Goal: Find specific page/section: Find specific page/section

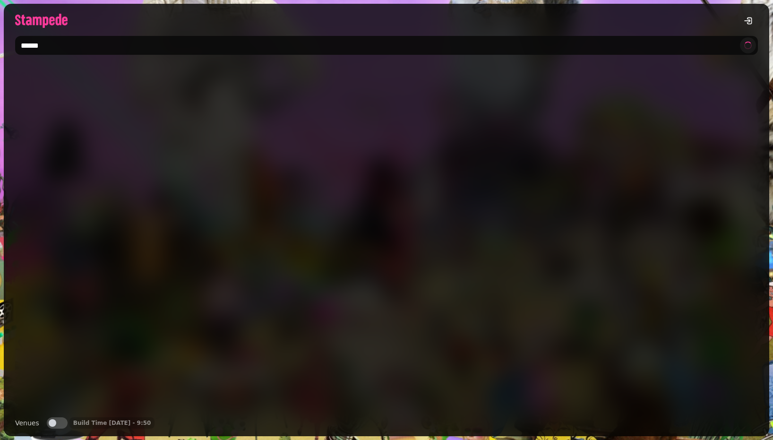
click at [52, 422] on span "button" at bounding box center [53, 423] width 8 height 8
click at [77, 47] on input "******" at bounding box center [386, 45] width 743 height 19
click at [56, 47] on input "*****" at bounding box center [386, 45] width 743 height 19
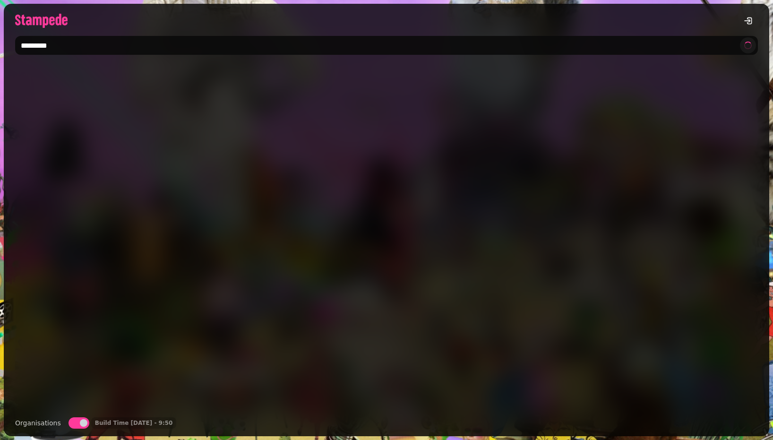
type input "*********"
